Goal: Task Accomplishment & Management: Use online tool/utility

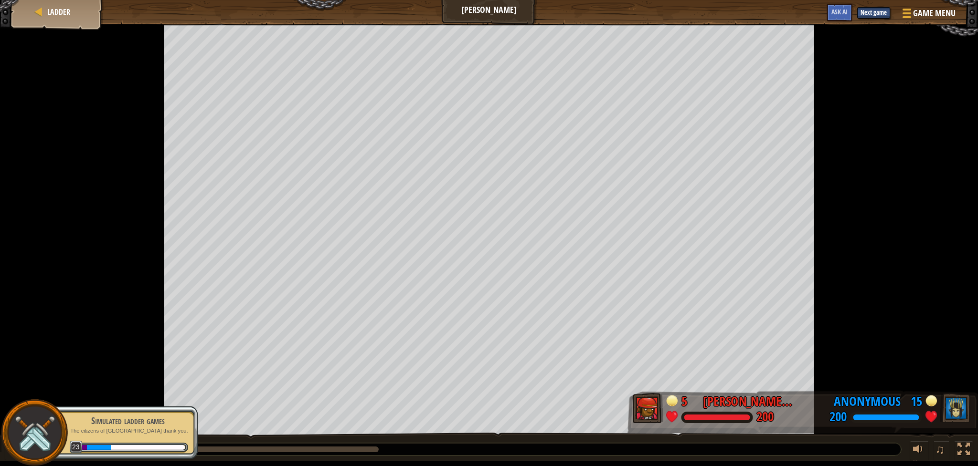
click at [187, 429] on p "The citizens of ladderville thank you." at bounding box center [128, 431] width 120 height 7
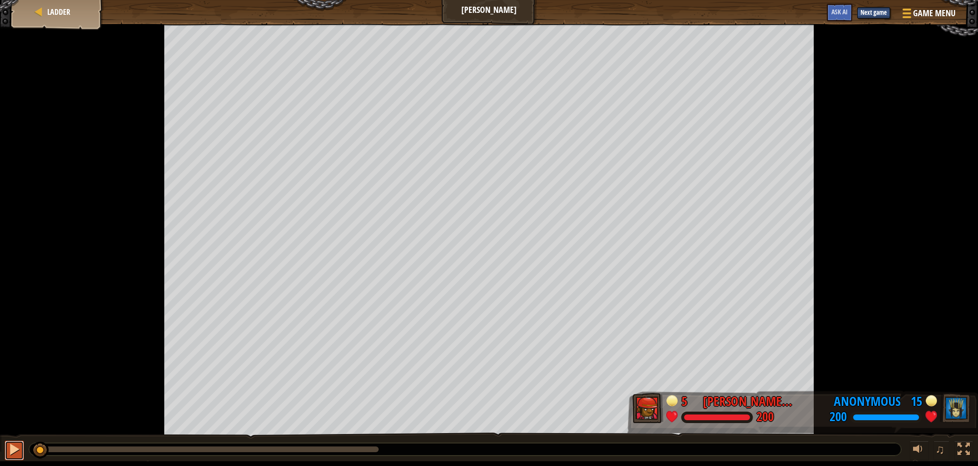
click at [6, 450] on button at bounding box center [14, 451] width 19 height 20
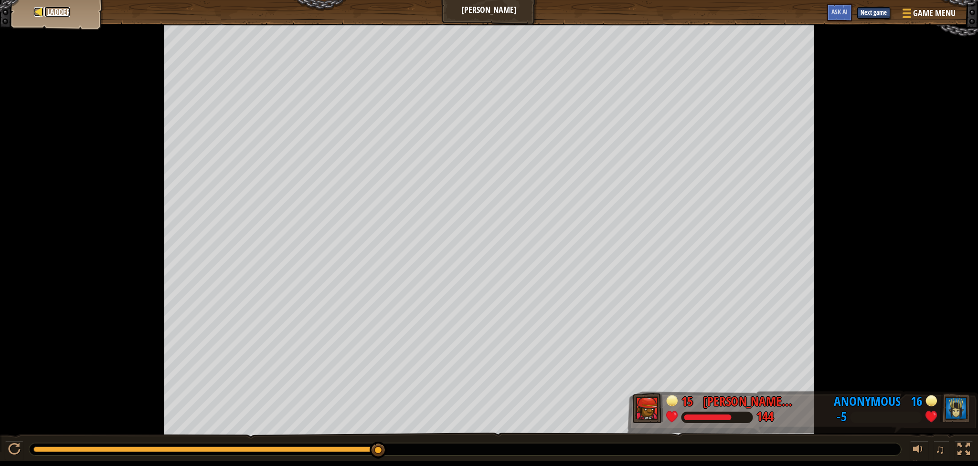
click at [63, 12] on span "Ladder" at bounding box center [58, 12] width 23 height 11
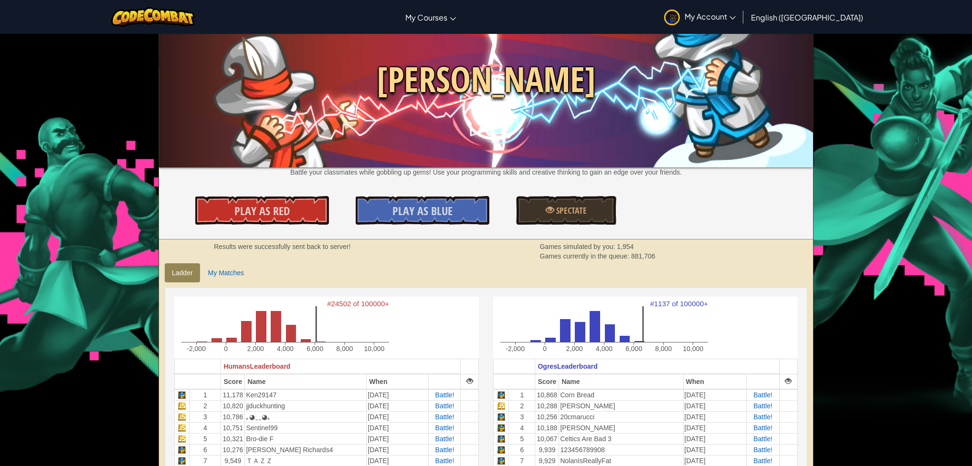
click at [333, 154] on img at bounding box center [486, 99] width 654 height 138
click at [333, 156] on img at bounding box center [486, 99] width 654 height 138
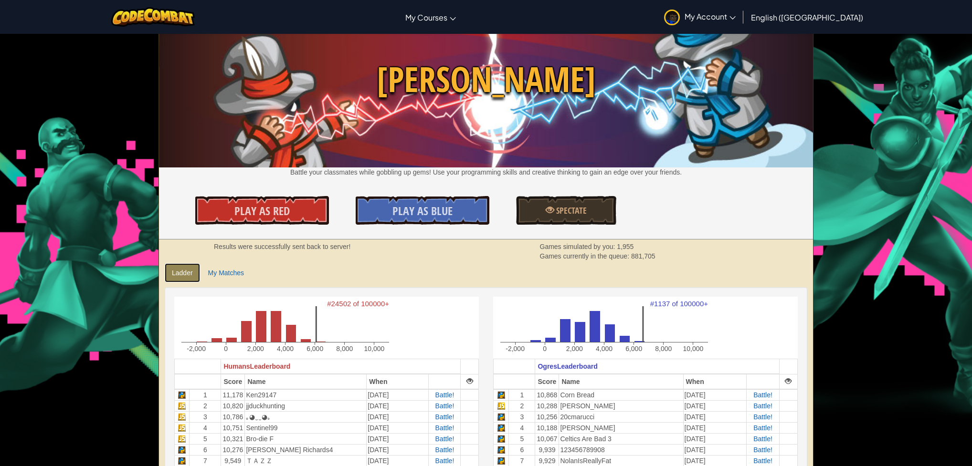
click at [171, 268] on link "Ladder" at bounding box center [182, 273] width 35 height 19
click at [228, 276] on link "My Matches" at bounding box center [226, 273] width 50 height 19
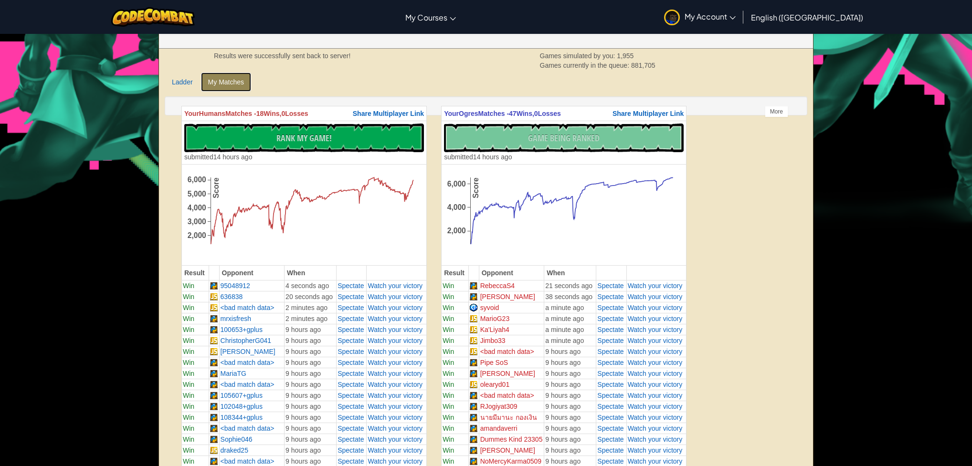
scroll to position [138, 0]
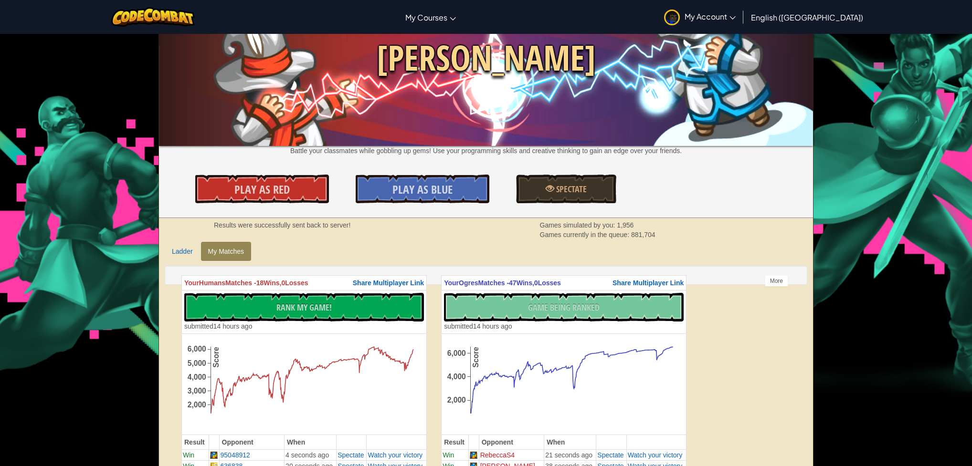
scroll to position [0, 0]
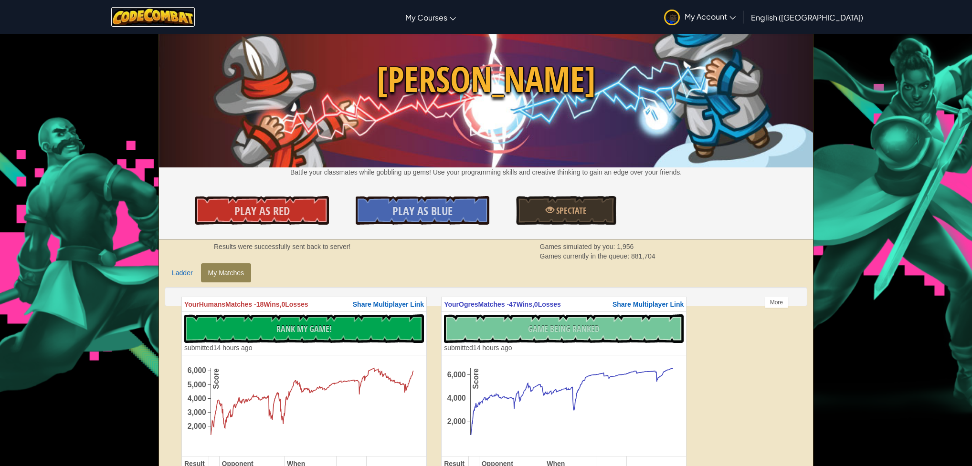
click at [185, 12] on img at bounding box center [153, 17] width 84 height 20
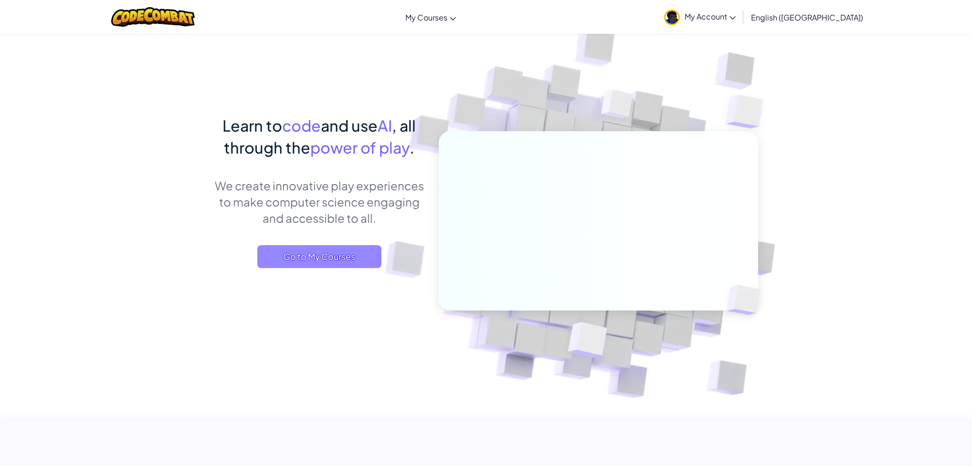
drag, startPoint x: 335, startPoint y: 270, endPoint x: 333, endPoint y: 264, distance: 6.0
click at [335, 269] on div "Learn to code and use AI , all through the power of play . We create innovative…" at bounding box center [319, 201] width 211 height 173
click at [333, 264] on span "Go to My Courses" at bounding box center [319, 256] width 124 height 23
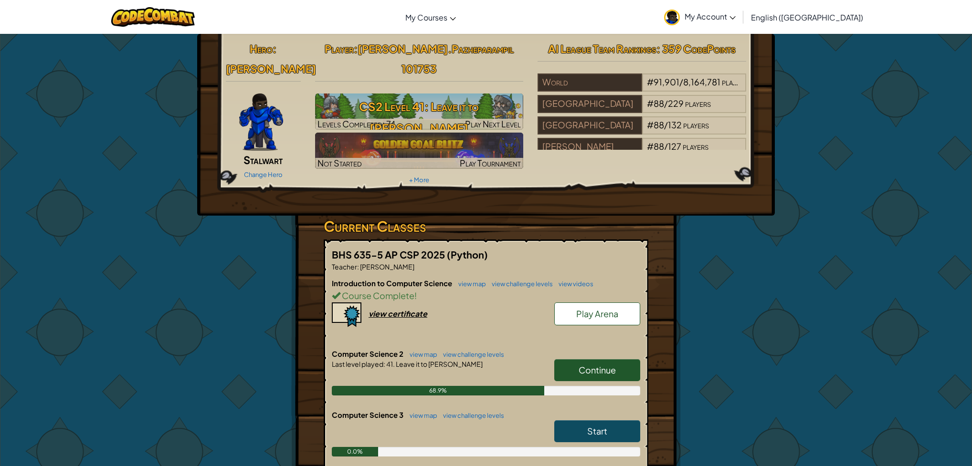
click at [582, 308] on span "Play Arena" at bounding box center [597, 313] width 42 height 11
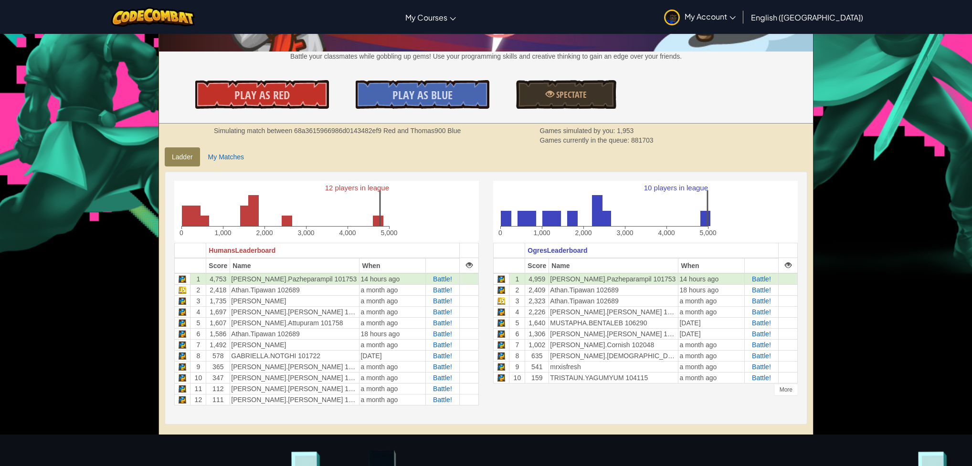
scroll to position [168, 0]
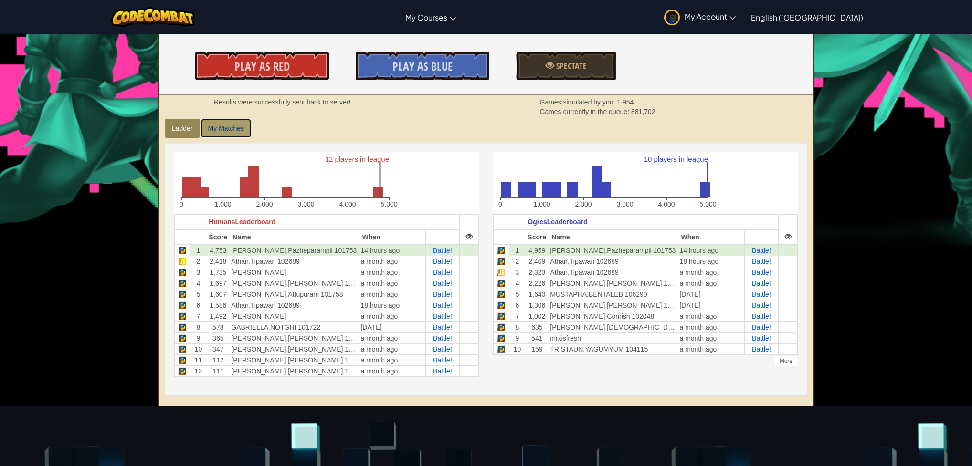
click at [234, 134] on link "My Matches" at bounding box center [226, 128] width 50 height 19
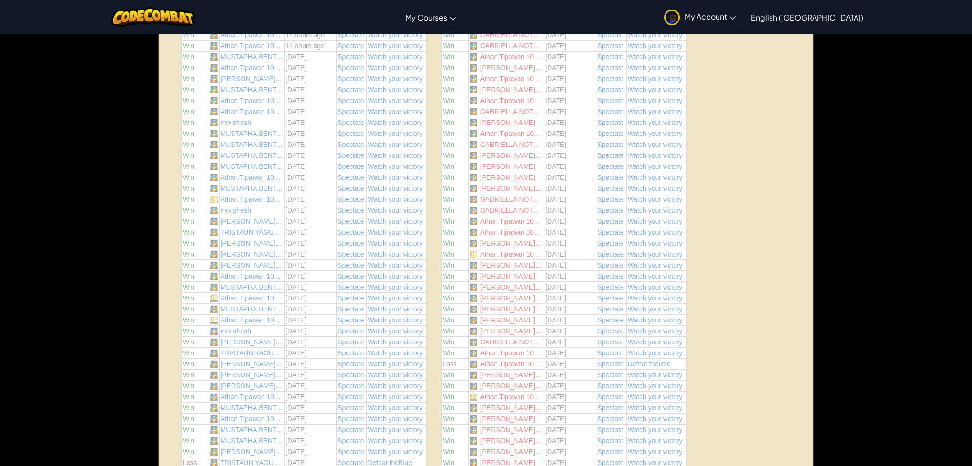
scroll to position [282, 0]
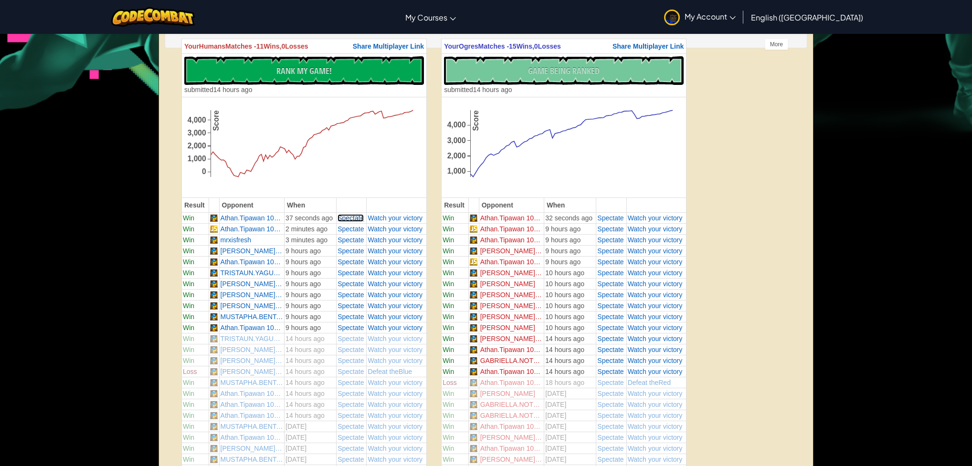
click at [351, 218] on span "Spectate" at bounding box center [351, 218] width 26 height 8
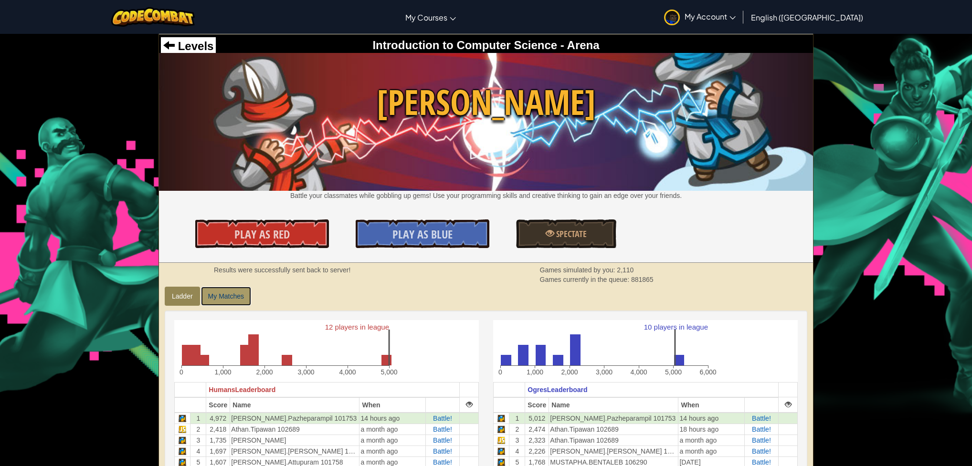
click at [236, 294] on link "My Matches" at bounding box center [226, 296] width 50 height 19
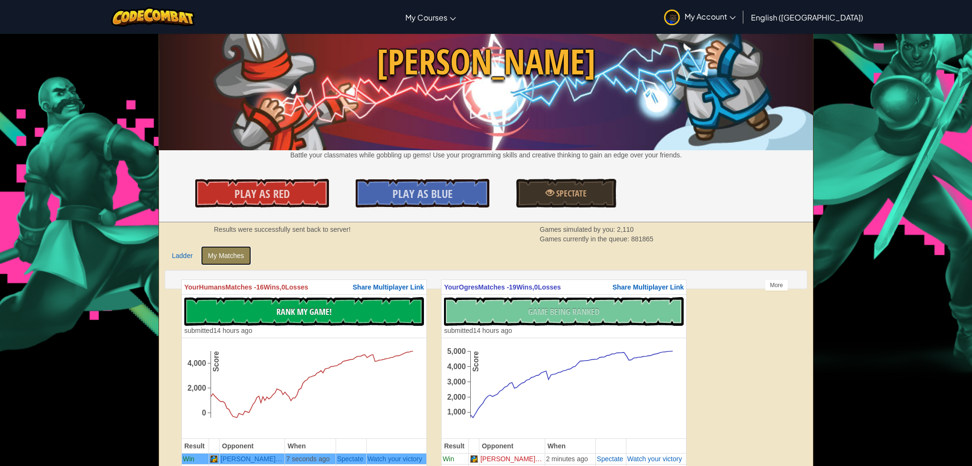
scroll to position [249, 0]
